Goal: Information Seeking & Learning: Learn about a topic

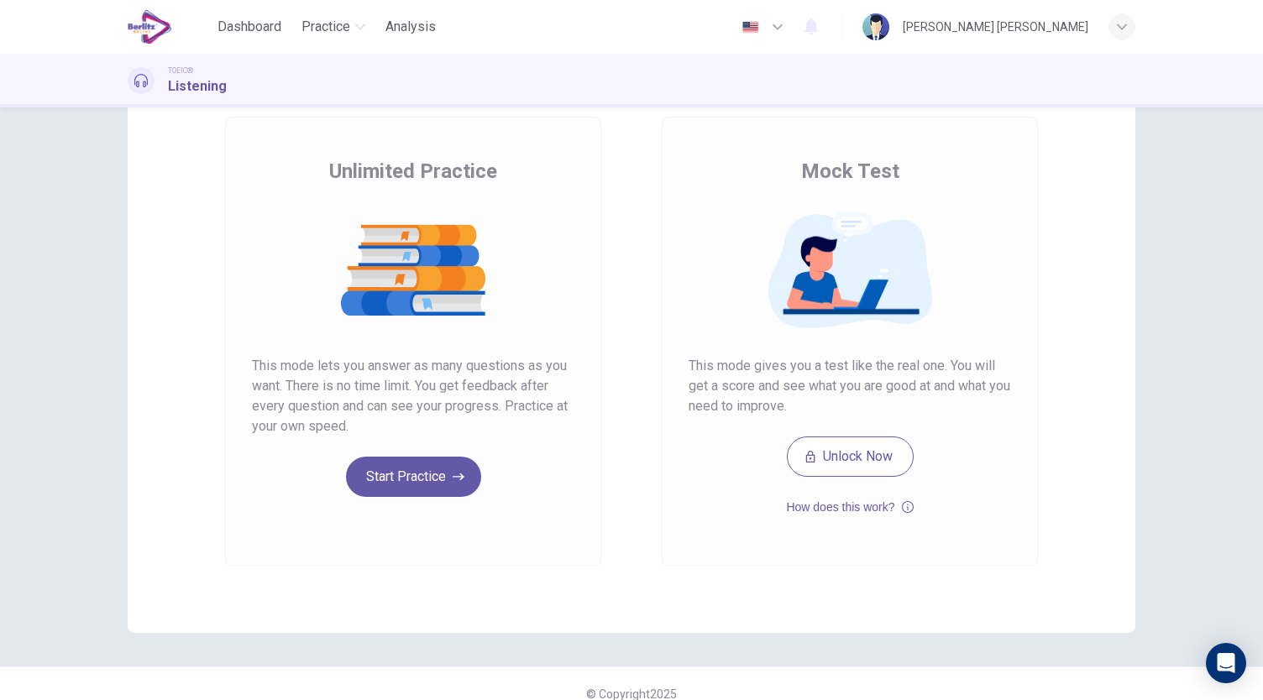
scroll to position [94, 0]
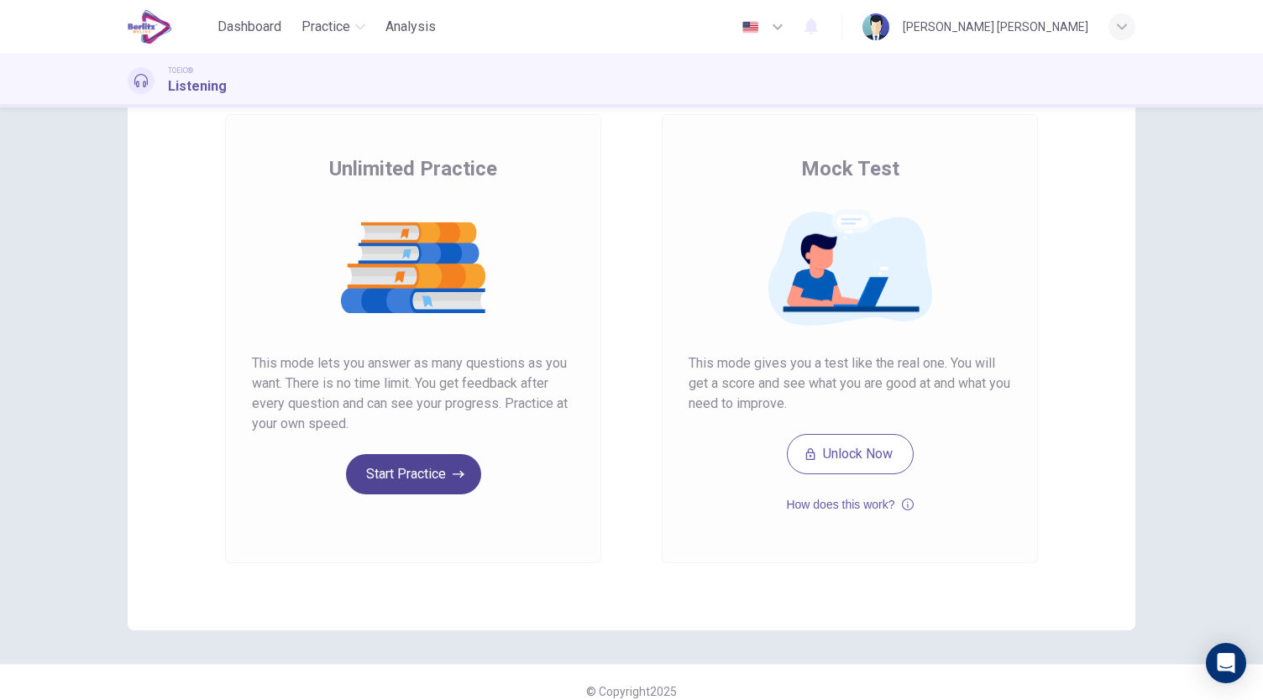
click at [435, 471] on button "Start Practice" at bounding box center [413, 474] width 135 height 40
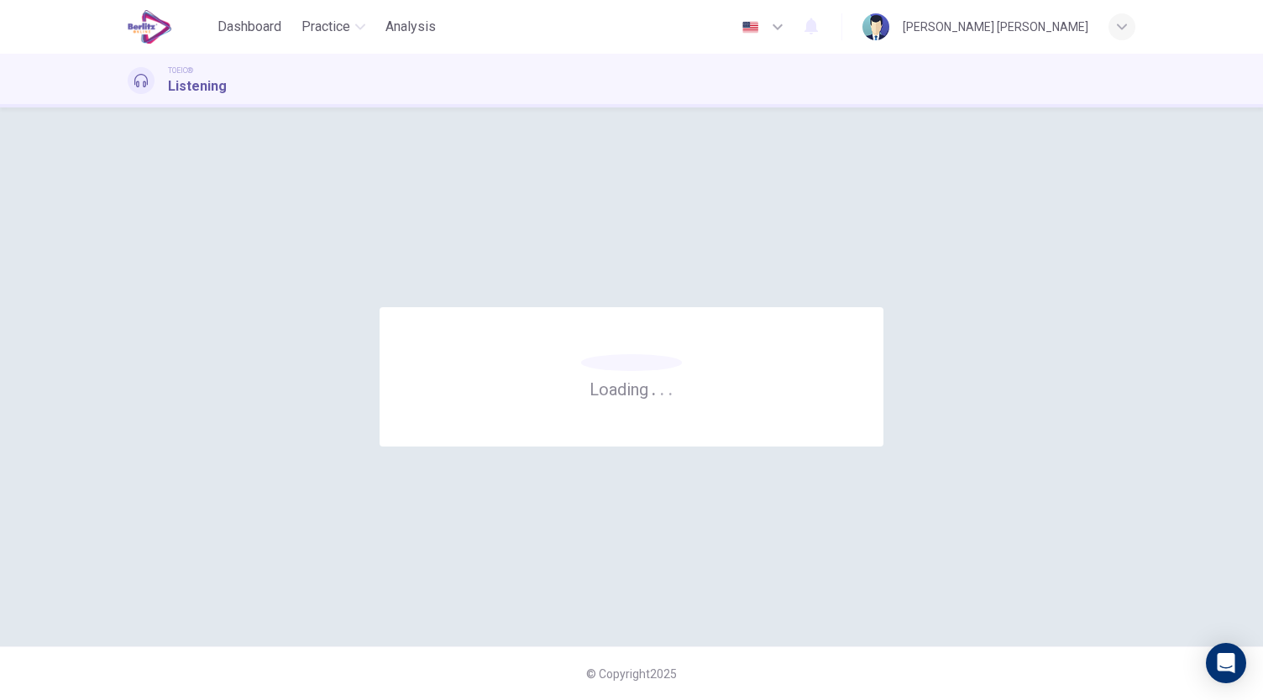
scroll to position [0, 0]
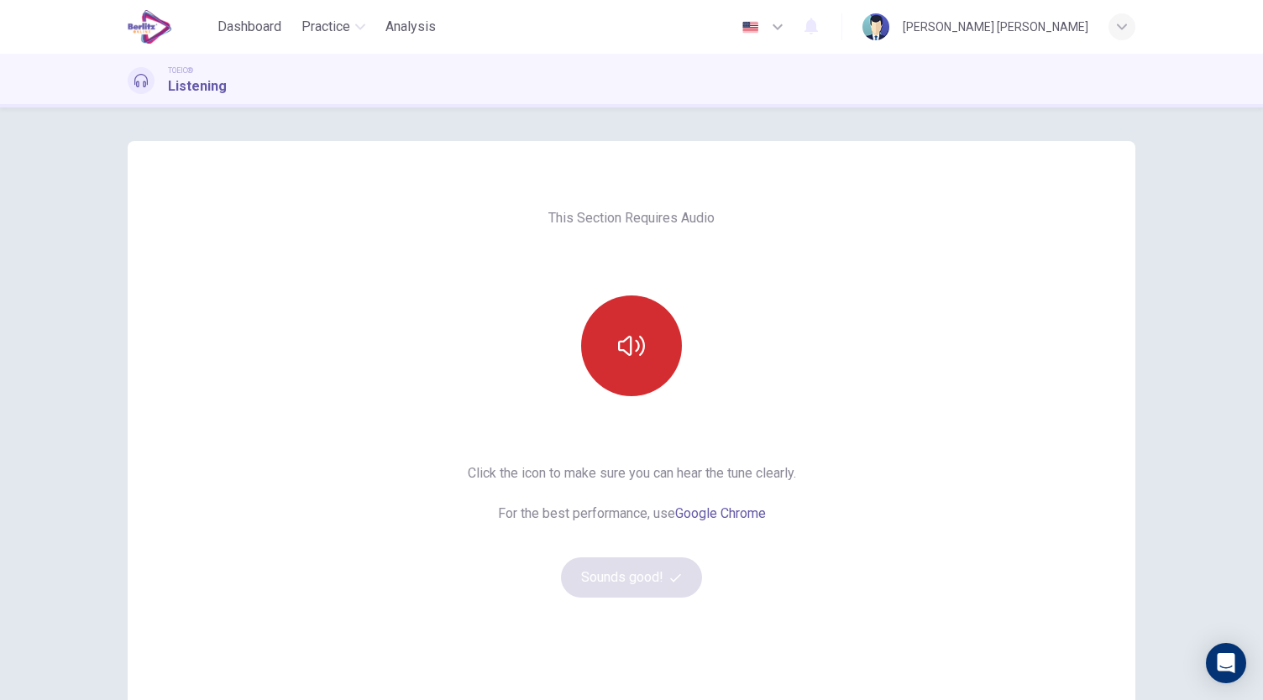
click at [631, 354] on icon "button" at bounding box center [631, 345] width 27 height 27
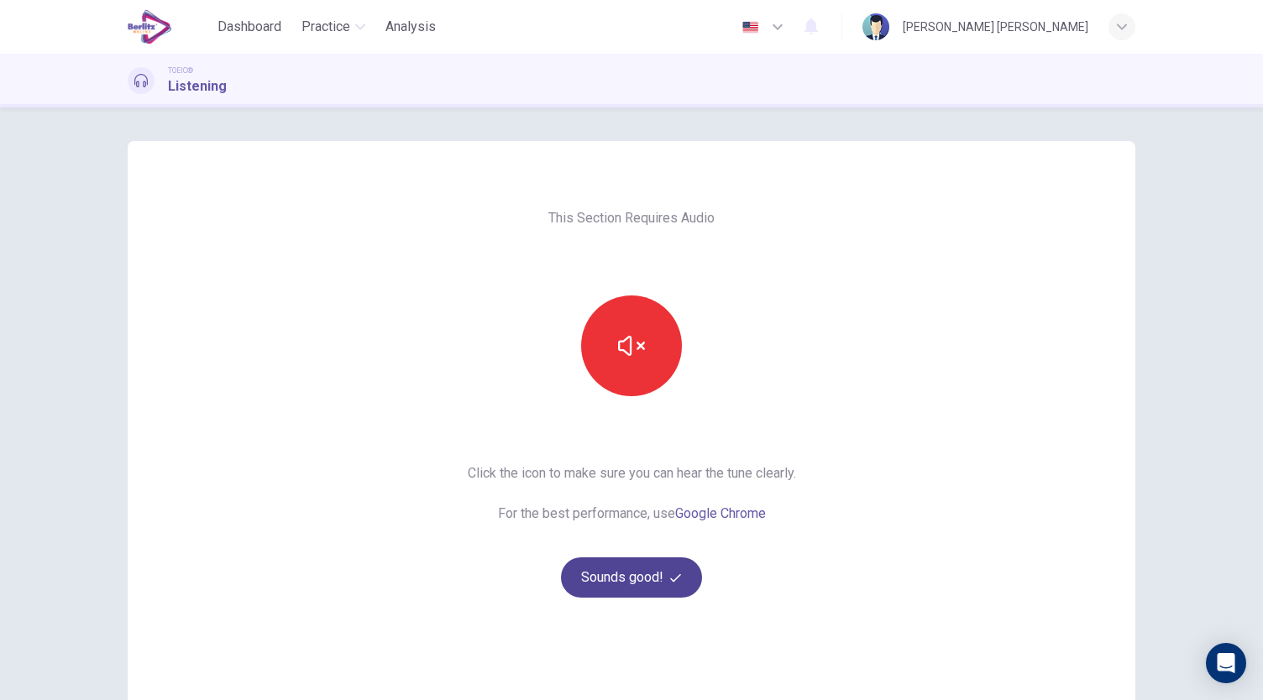
click at [657, 577] on button "Sounds good!" at bounding box center [631, 577] width 141 height 40
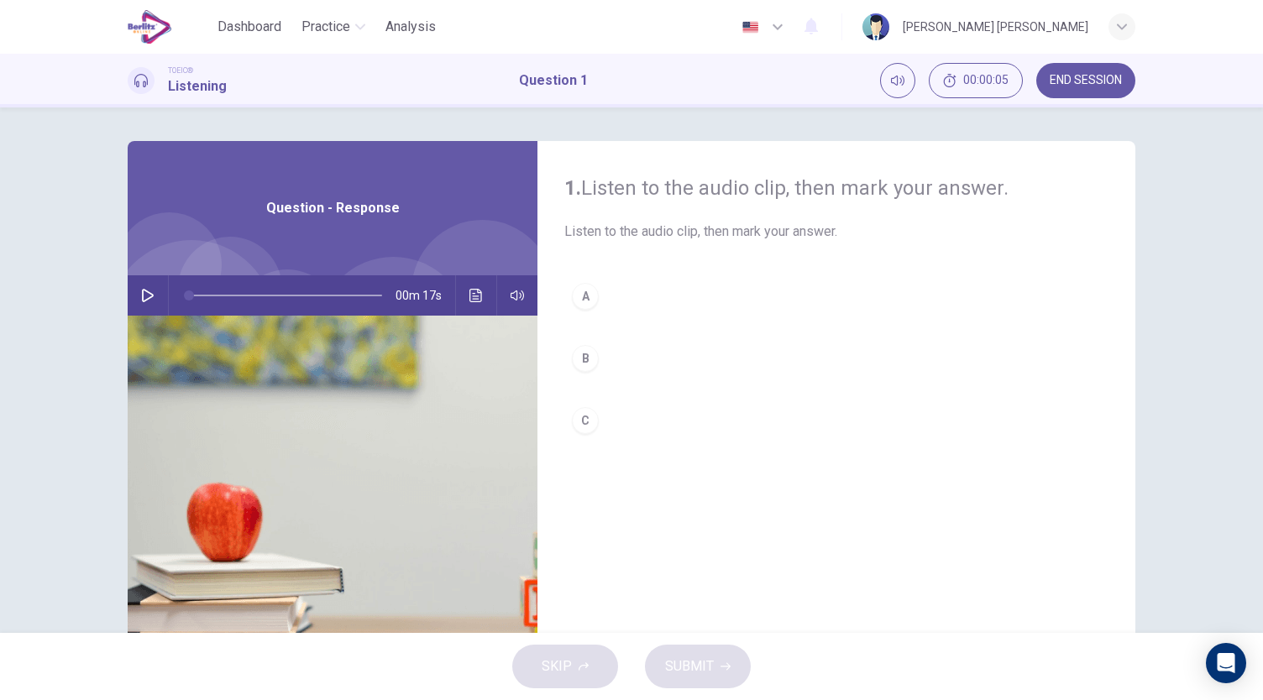
click at [141, 293] on icon "button" at bounding box center [147, 295] width 13 height 13
click at [581, 359] on div "B" at bounding box center [585, 358] width 27 height 27
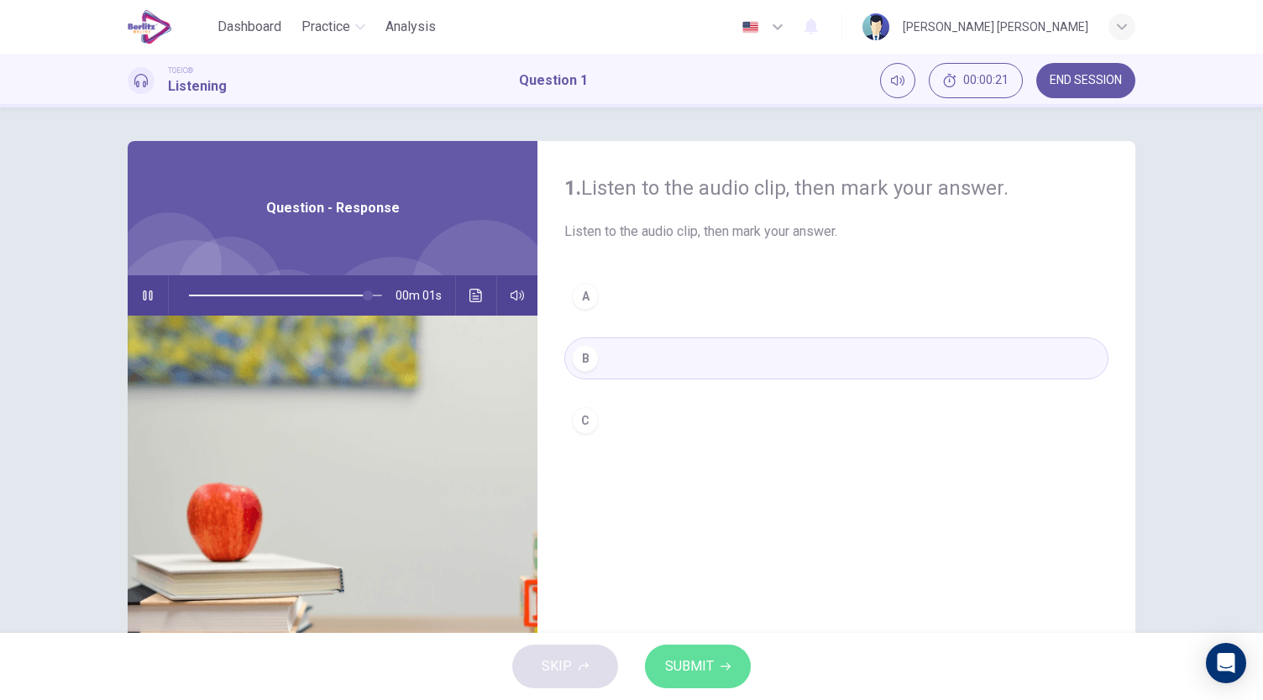
click at [714, 661] on button "SUBMIT" at bounding box center [698, 667] width 106 height 44
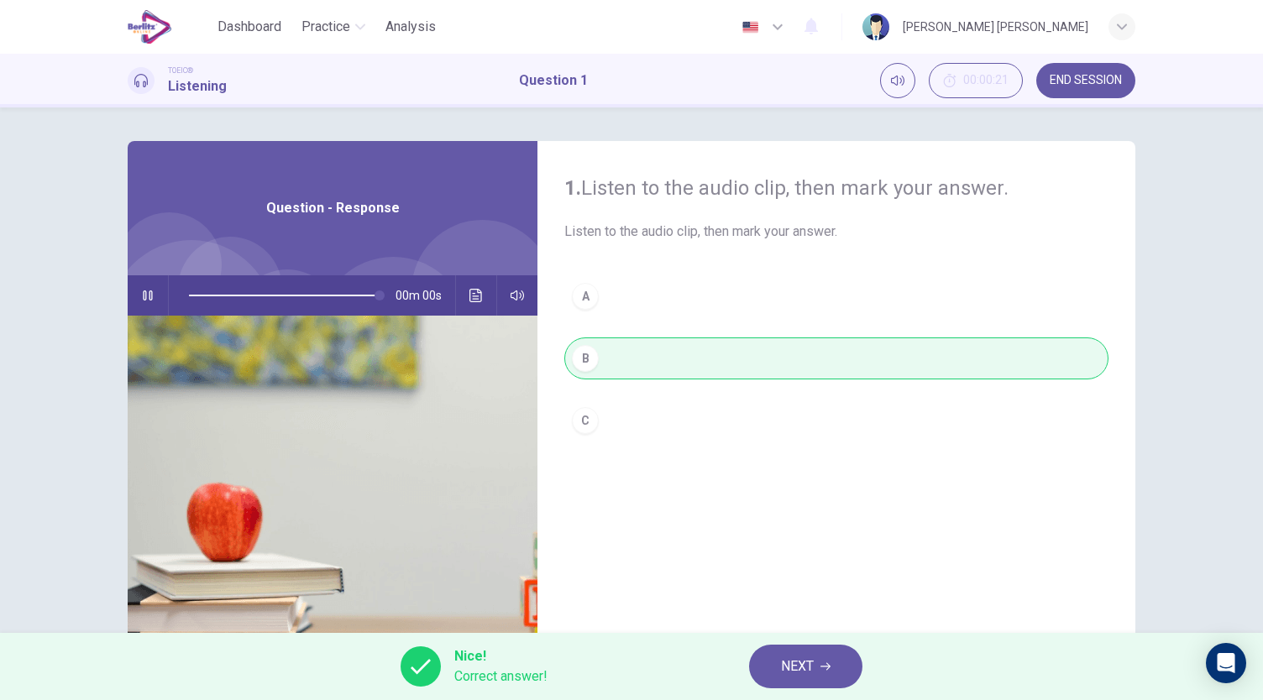
type input "*"
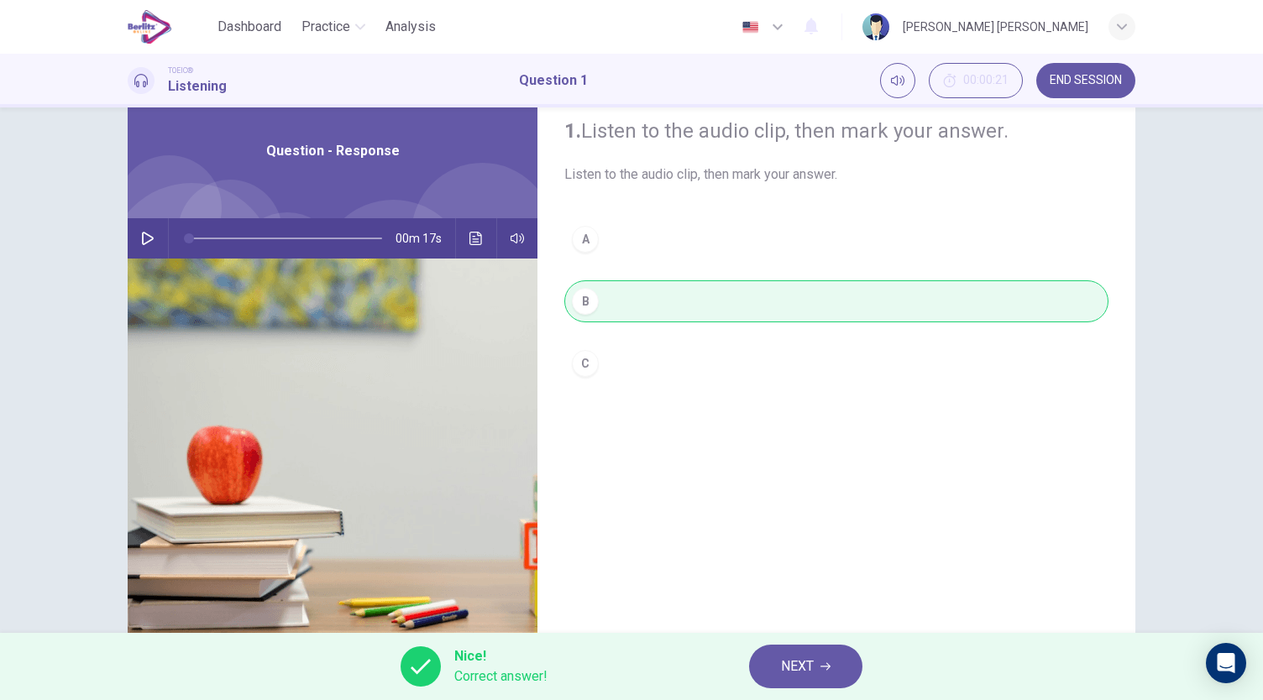
scroll to position [54, 0]
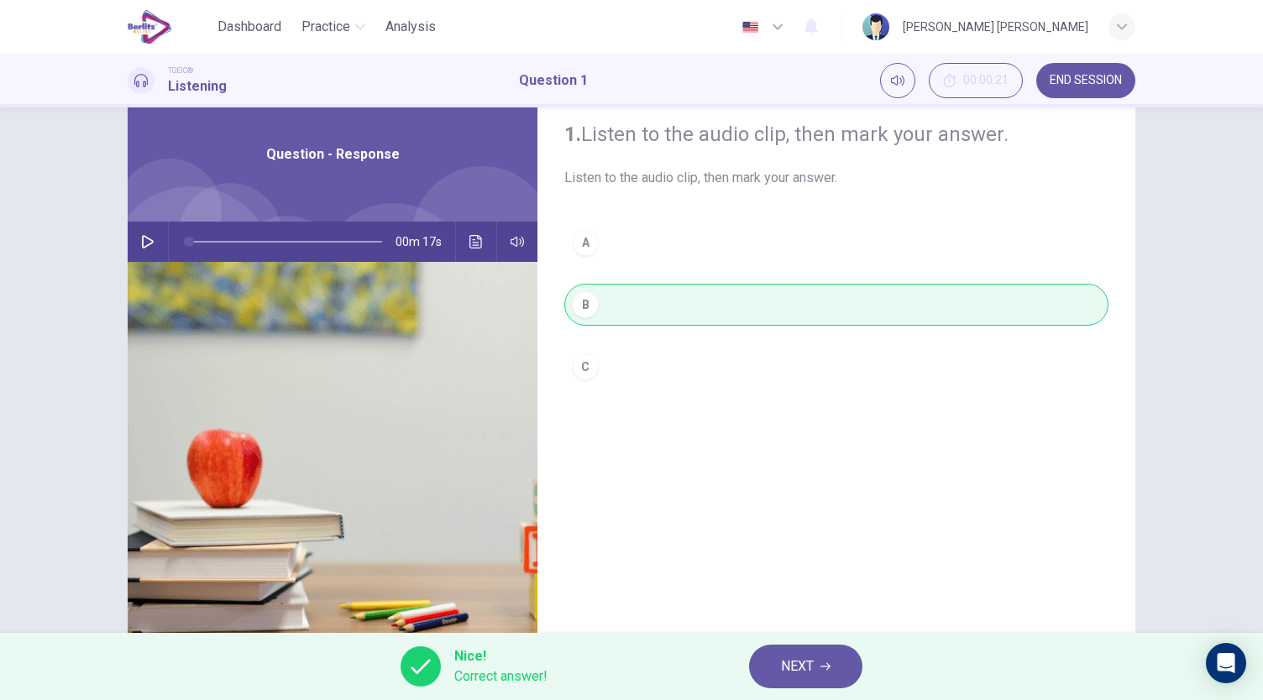
click at [822, 666] on icon "button" at bounding box center [825, 667] width 10 height 10
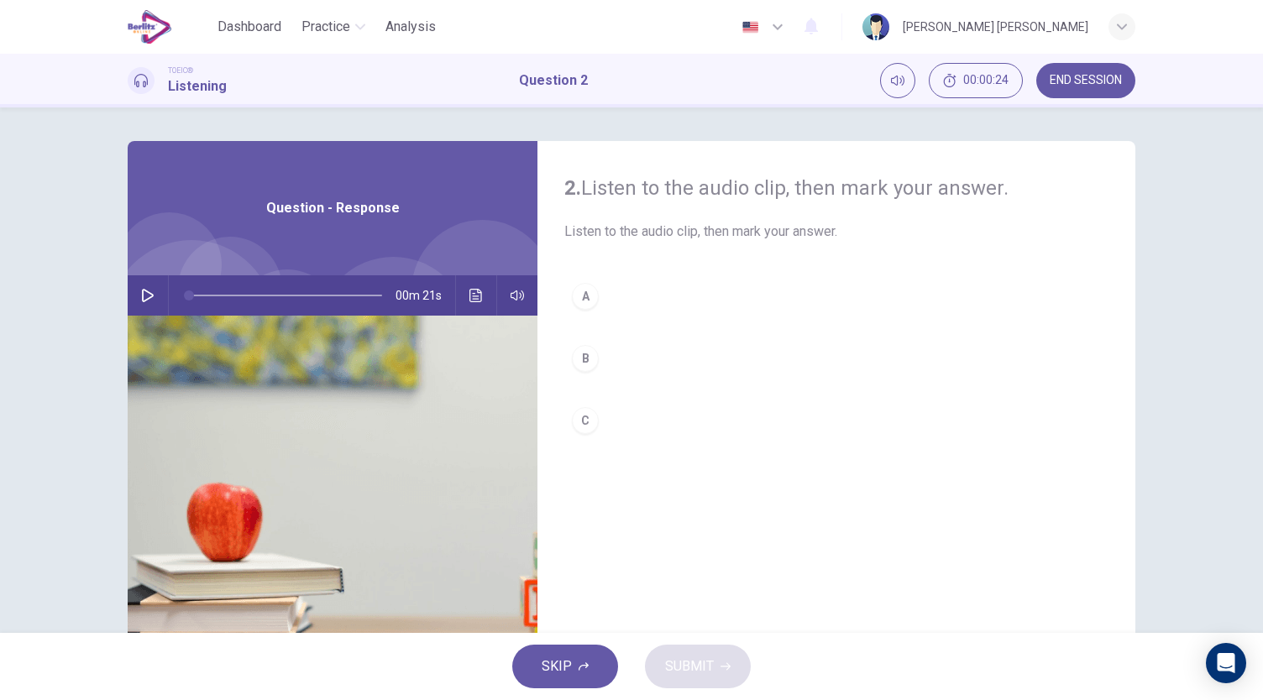
click at [134, 291] on button "button" at bounding box center [147, 295] width 27 height 40
click at [581, 419] on div "C" at bounding box center [585, 420] width 27 height 27
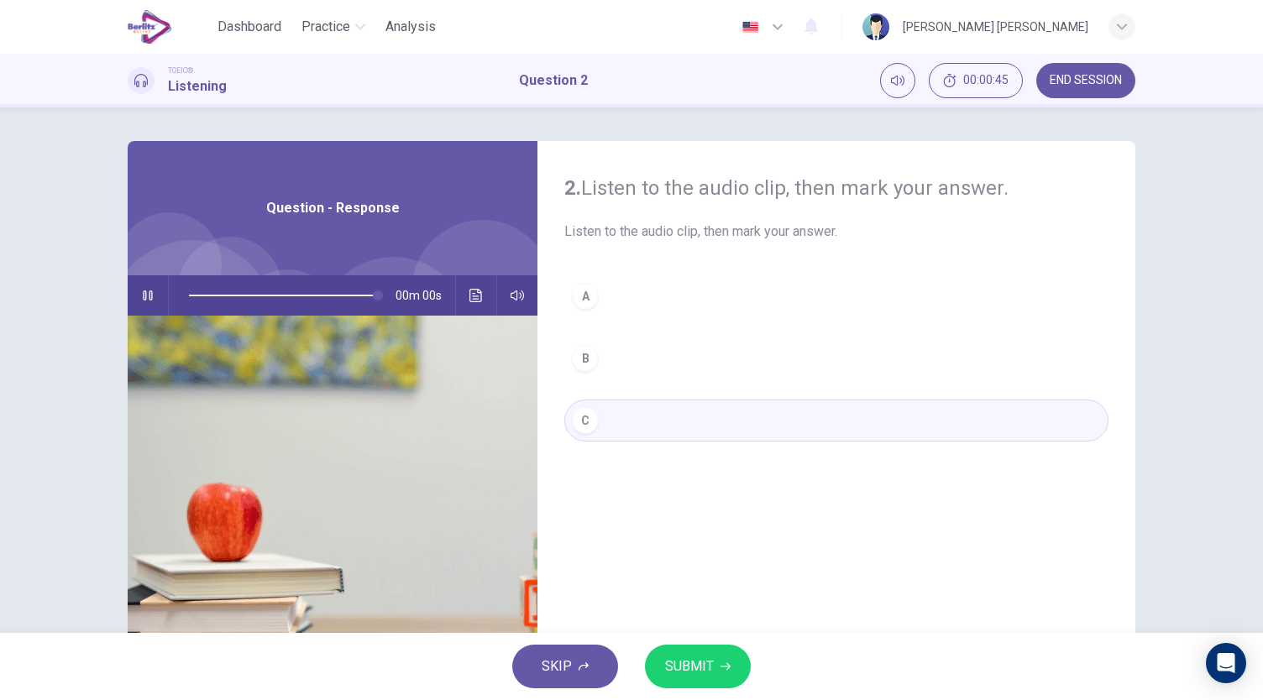
click at [704, 664] on span "SUBMIT" at bounding box center [689, 667] width 49 height 24
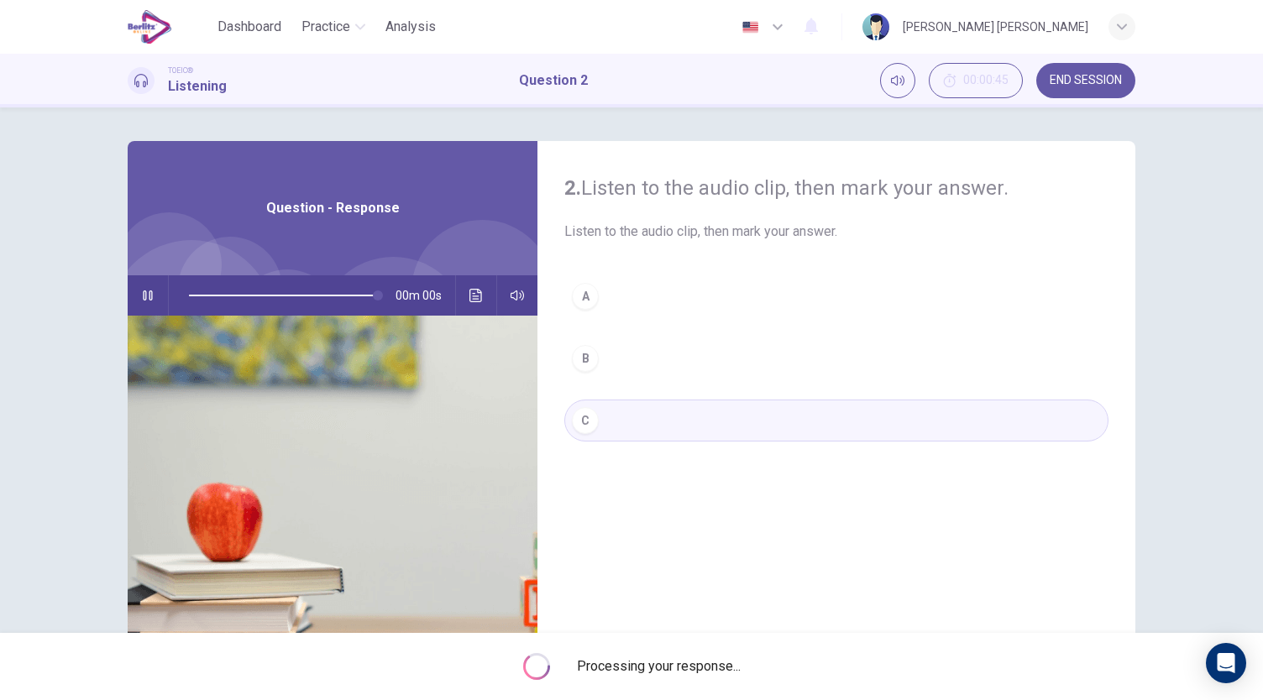
type input "*"
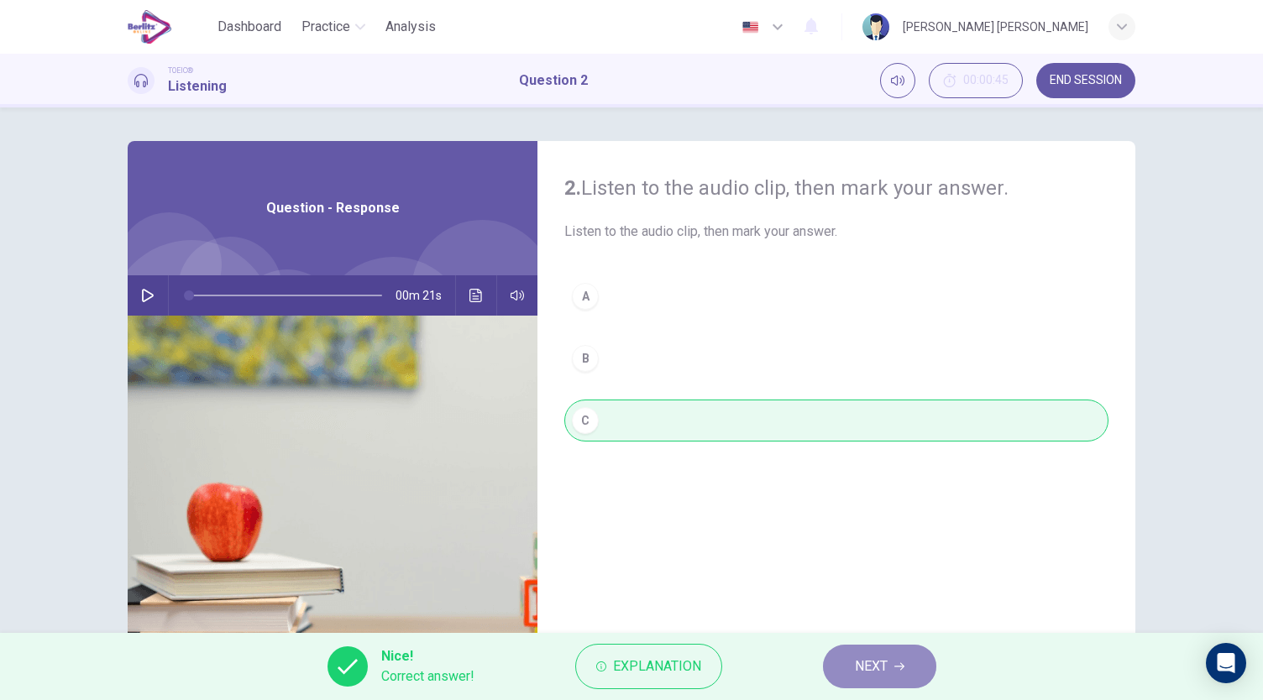
click at [897, 668] on icon "button" at bounding box center [899, 667] width 10 height 10
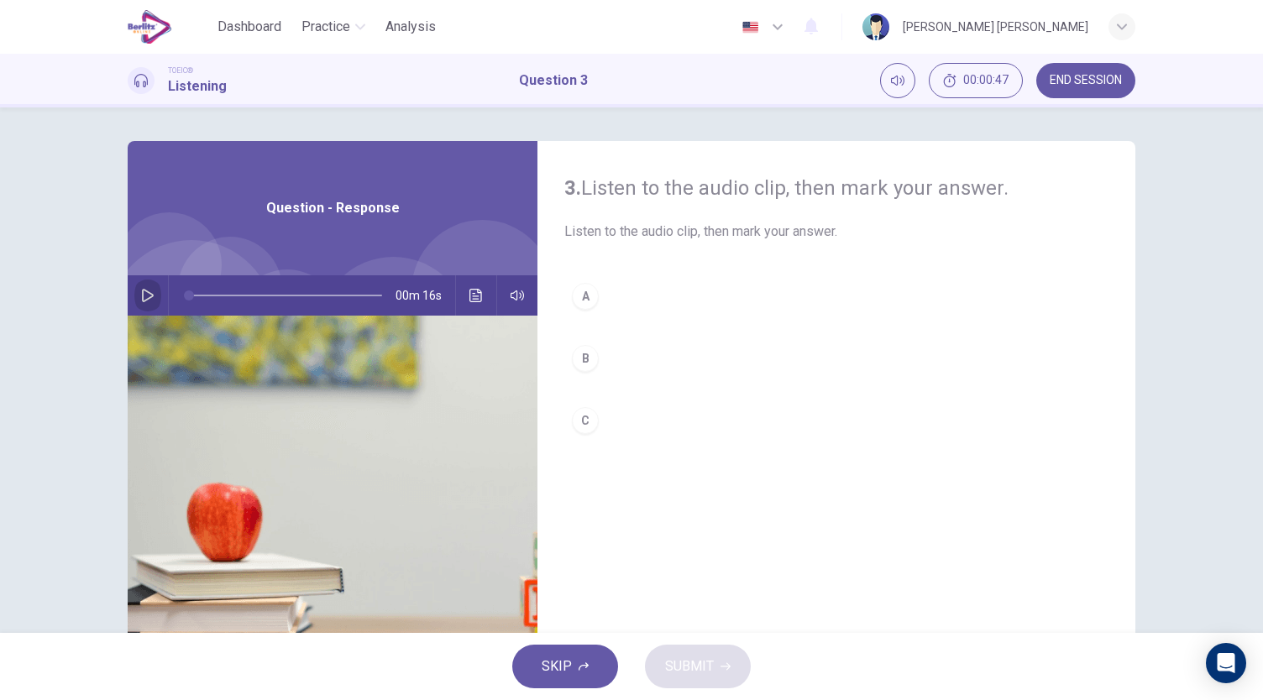
click at [153, 296] on button "button" at bounding box center [147, 295] width 27 height 40
type input "*"
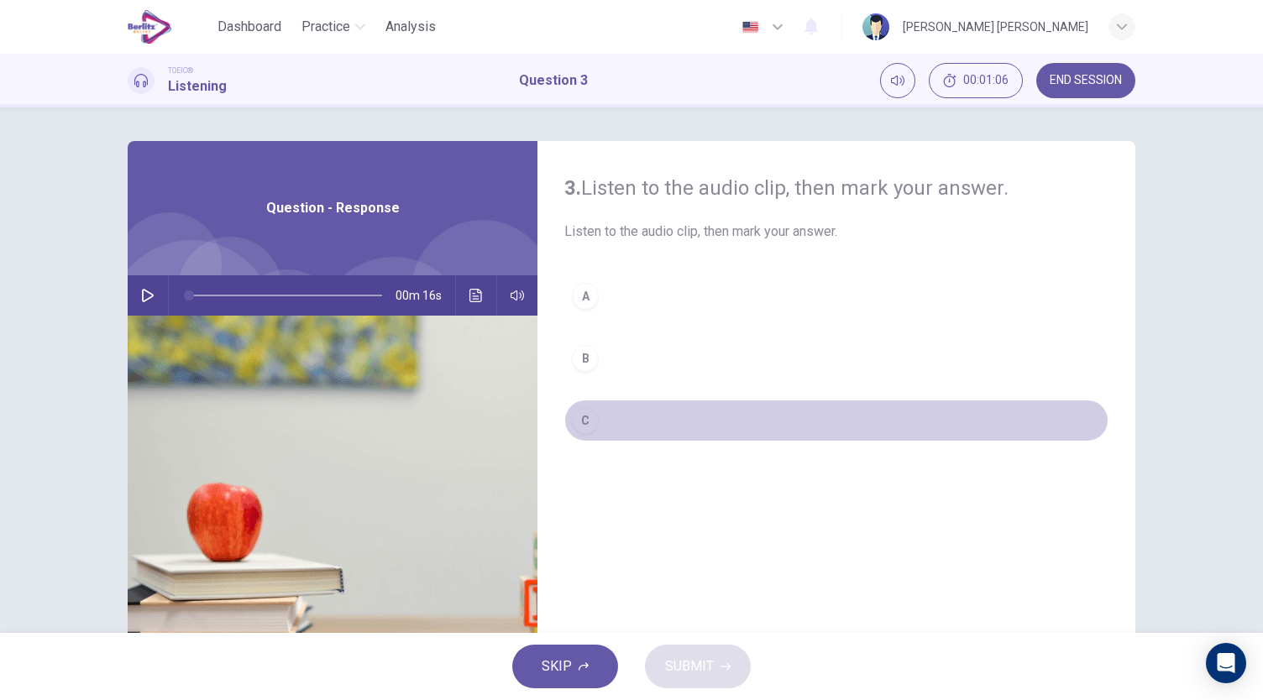
click at [583, 422] on div "C" at bounding box center [585, 420] width 27 height 27
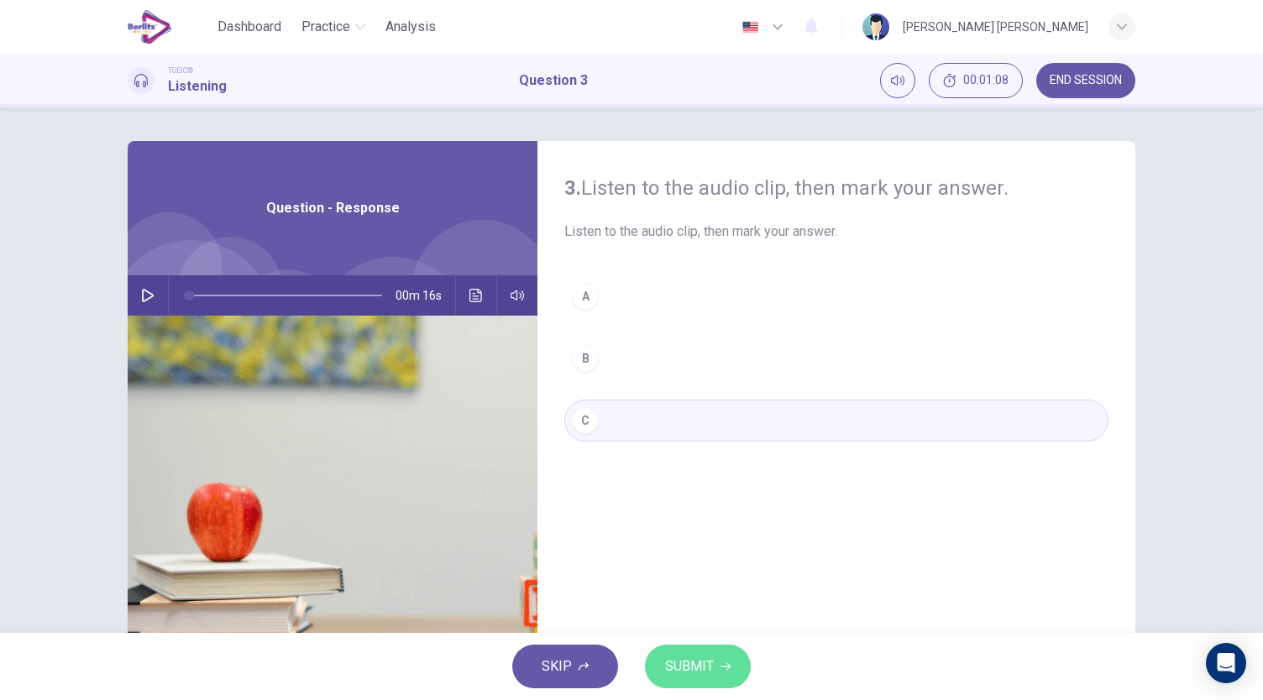
click at [702, 665] on span "SUBMIT" at bounding box center [689, 667] width 49 height 24
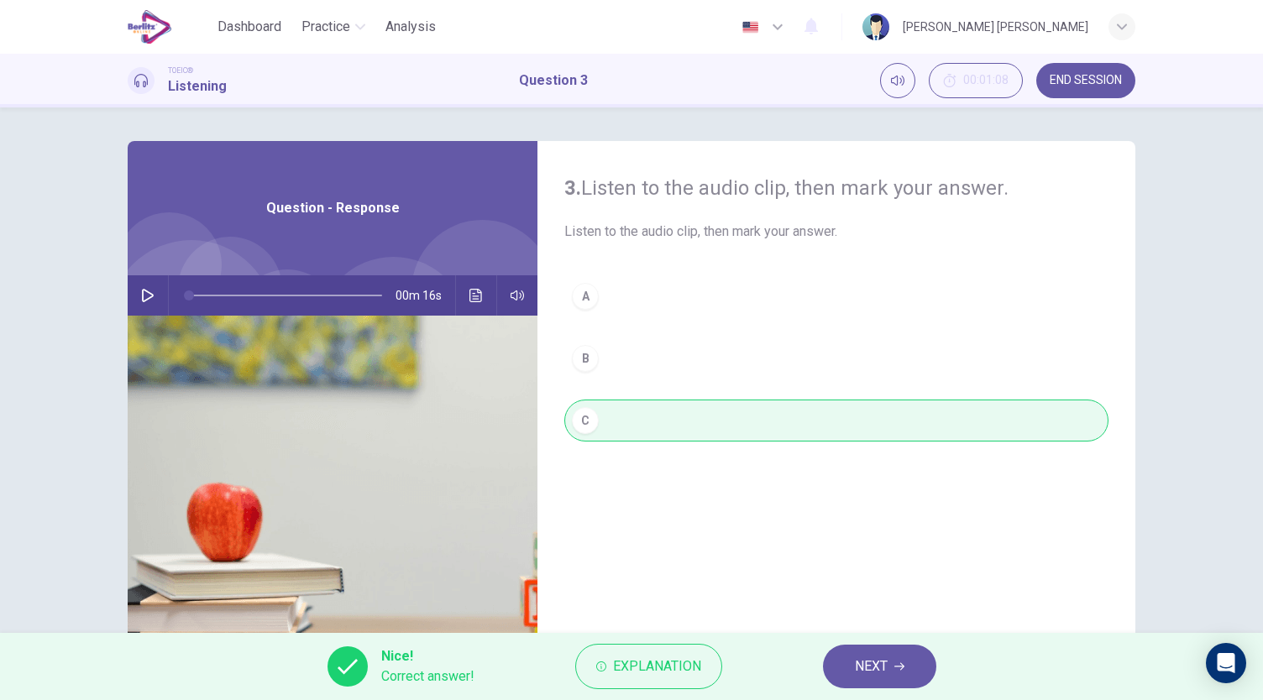
drag, startPoint x: 1071, startPoint y: 80, endPoint x: 777, endPoint y: 83, distance: 293.9
click at [1071, 80] on span "END SESSION" at bounding box center [1085, 80] width 72 height 13
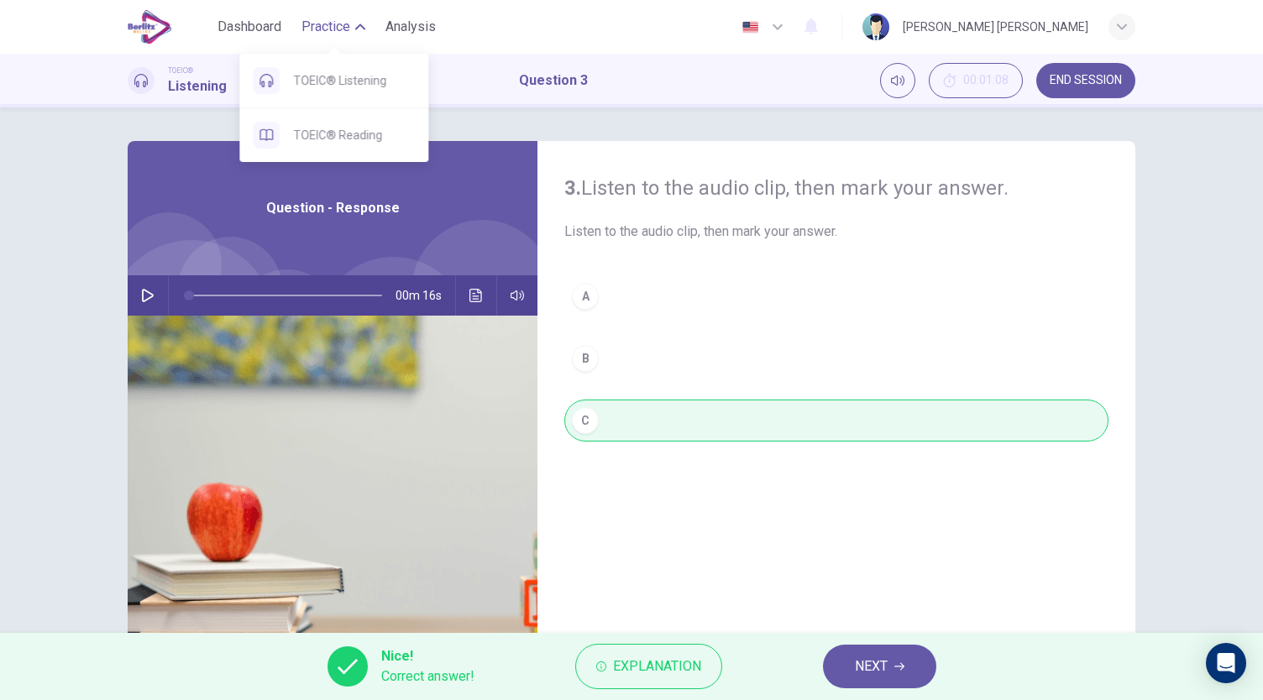
drag, startPoint x: 347, startPoint y: 84, endPoint x: 702, endPoint y: 107, distance: 355.9
click at [347, 84] on span "TOEIC® Listening" at bounding box center [354, 81] width 122 height 20
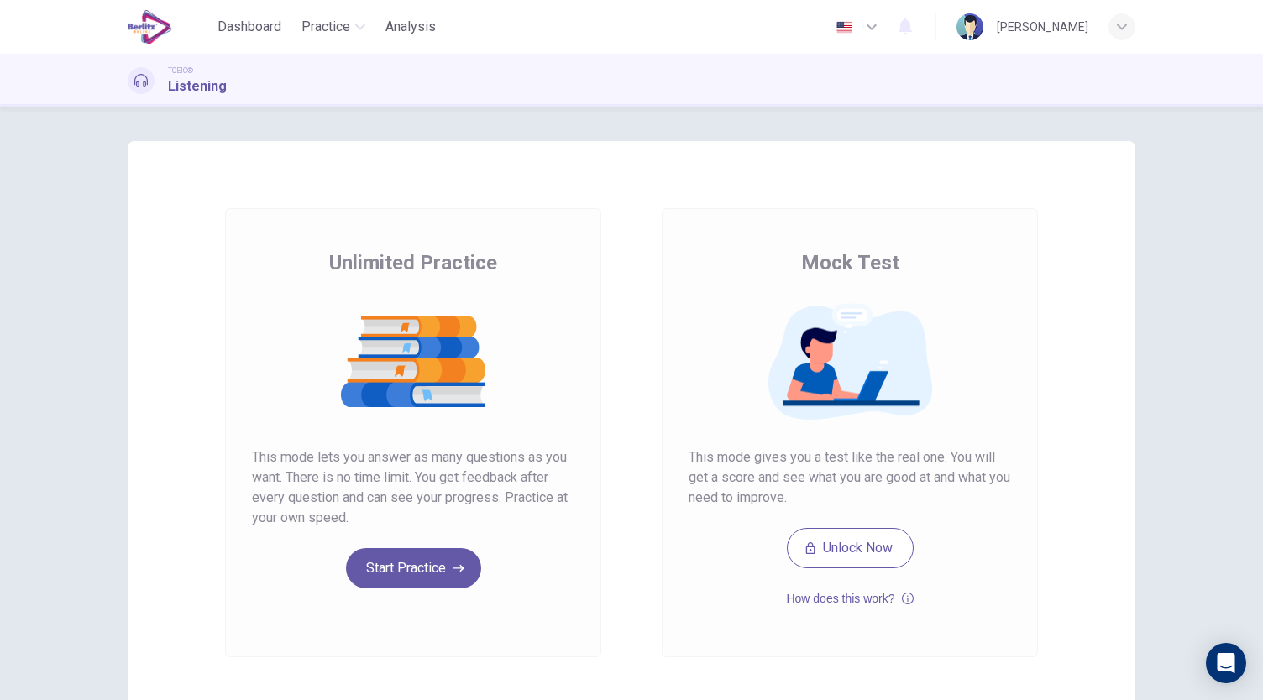
scroll to position [112, 0]
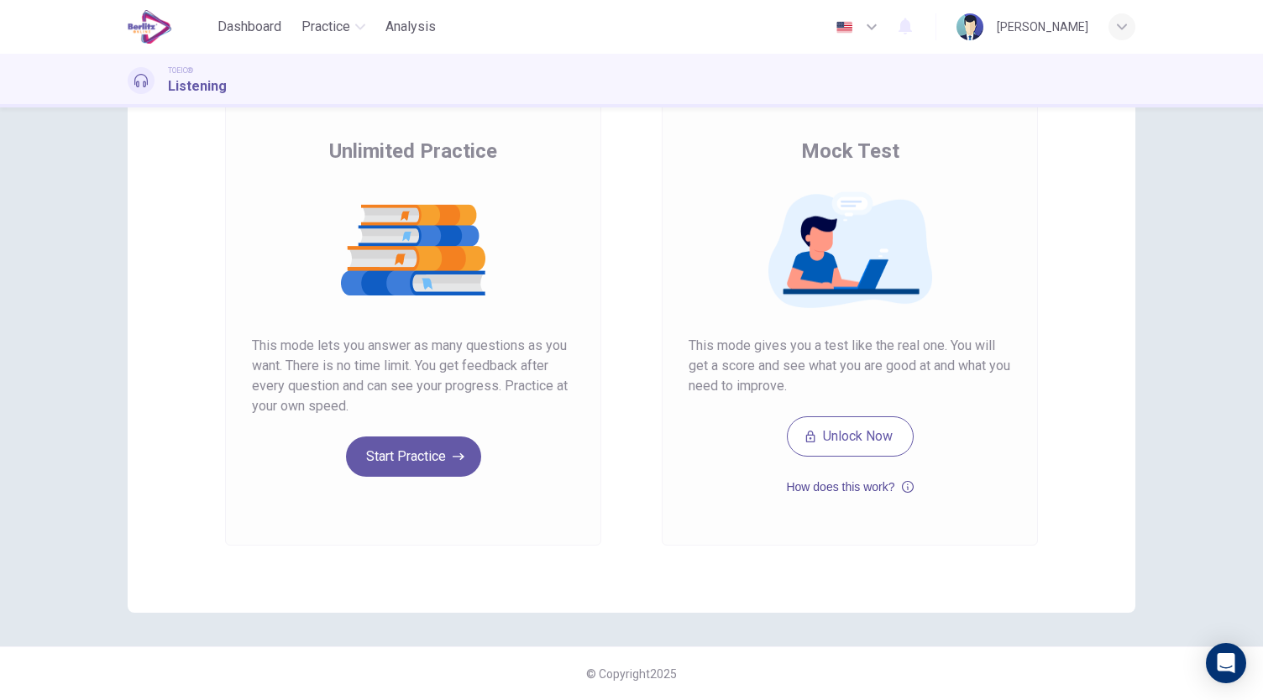
click at [882, 483] on button "How does this work?" at bounding box center [849, 487] width 127 height 20
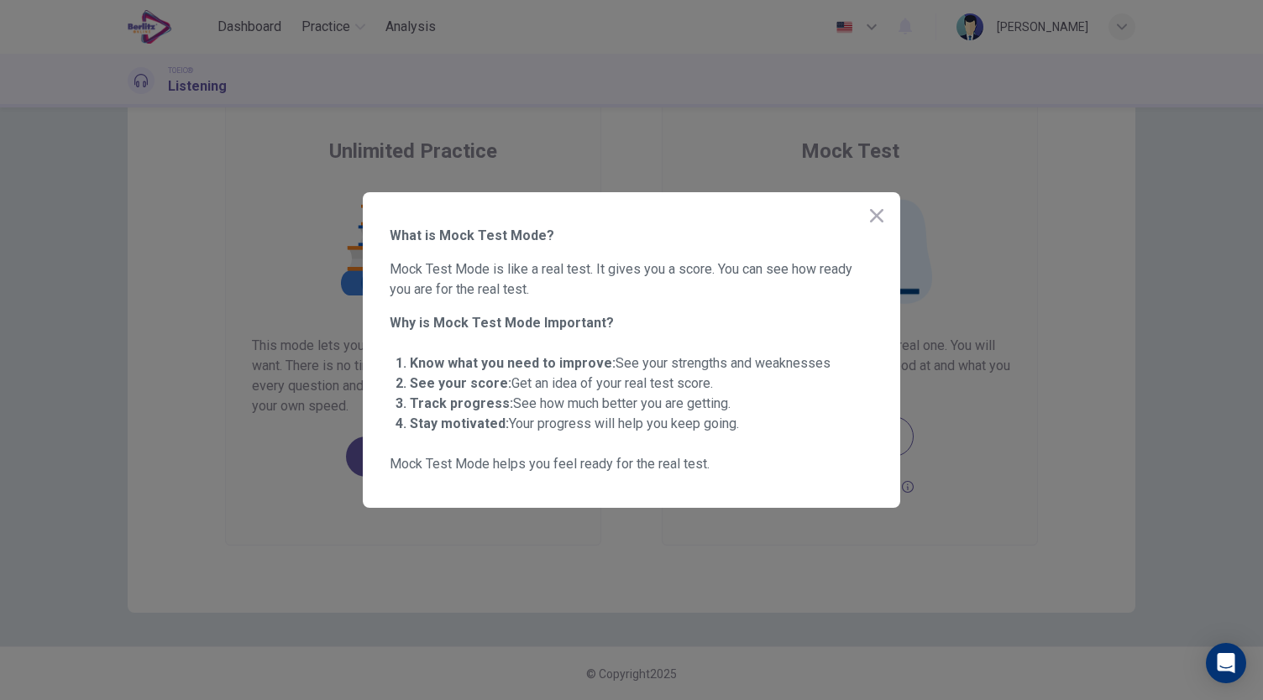
click at [882, 217] on icon "button" at bounding box center [876, 216] width 20 height 20
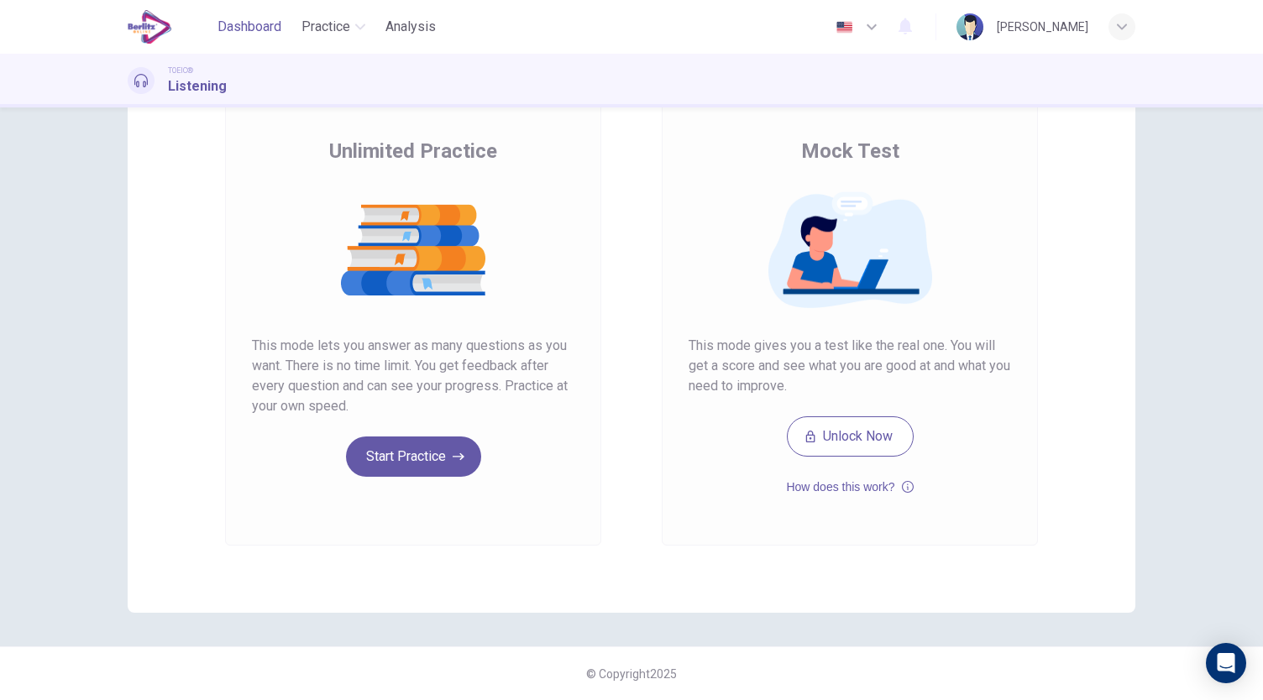
click at [272, 26] on span "Dashboard" at bounding box center [249, 27] width 64 height 20
